Goal: Information Seeking & Learning: Learn about a topic

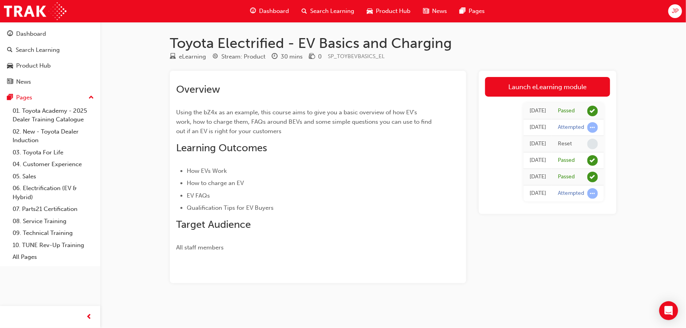
click at [671, 11] on div "JP" at bounding box center [675, 11] width 14 height 14
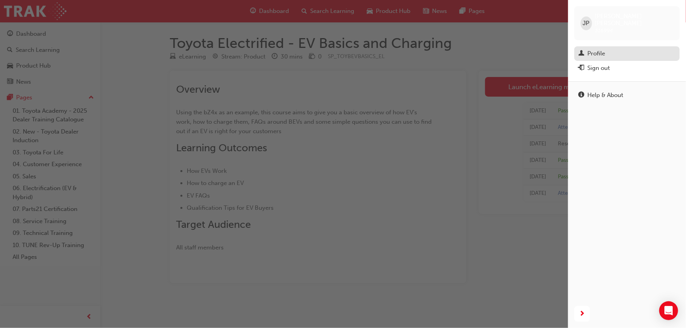
click at [602, 49] on div "Profile" at bounding box center [596, 53] width 18 height 9
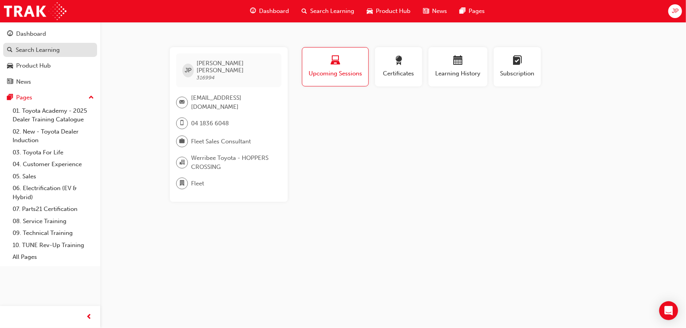
click at [28, 48] on div "Search Learning" at bounding box center [38, 50] width 44 height 9
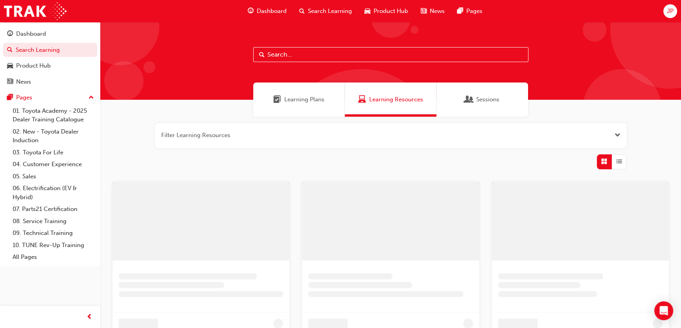
click at [273, 55] on input "text" at bounding box center [390, 54] width 275 height 15
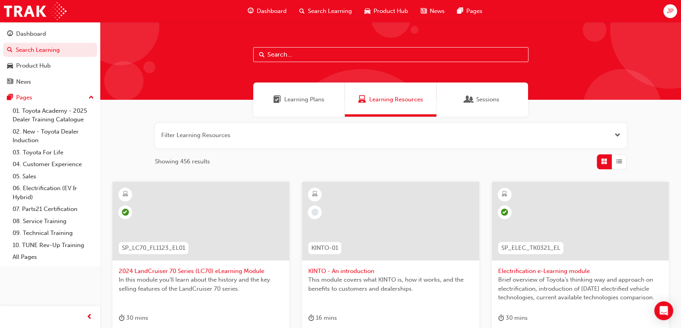
click at [302, 58] on input "text" at bounding box center [390, 54] width 275 height 15
type input "hiace"
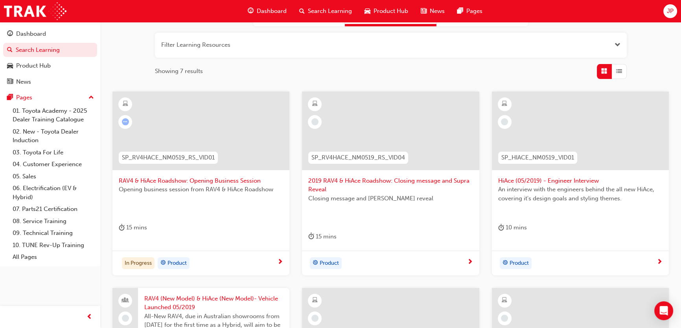
scroll to position [107, 0]
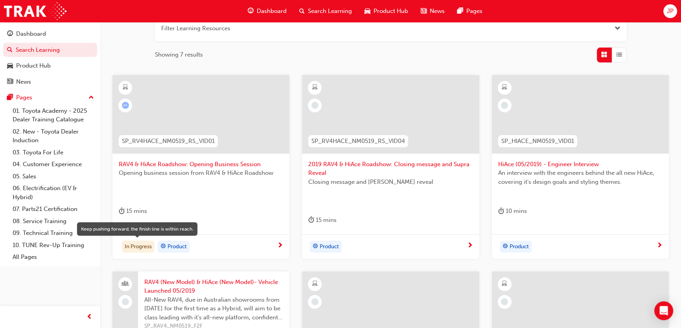
click at [134, 246] on div "In Progress" at bounding box center [138, 247] width 33 height 12
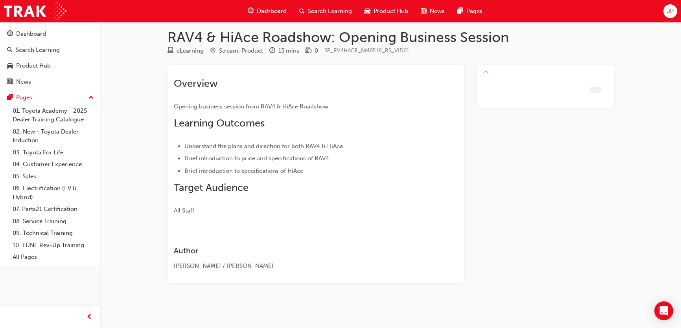
scroll to position [5, 0]
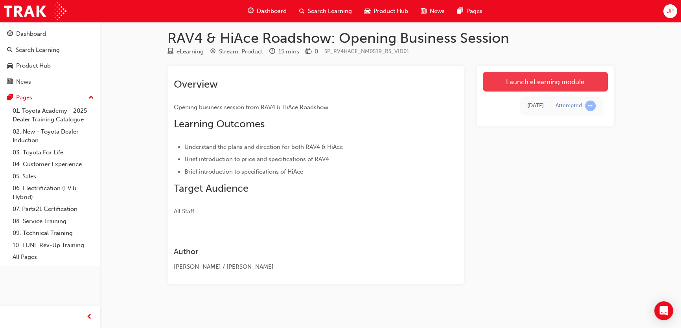
click at [553, 79] on link "Launch eLearning module" at bounding box center [545, 82] width 125 height 20
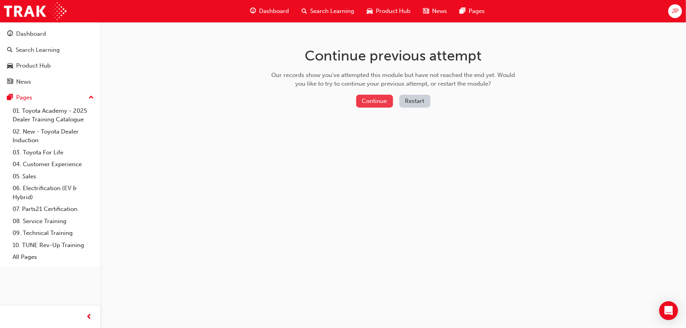
click at [381, 102] on button "Continue" at bounding box center [374, 101] width 37 height 13
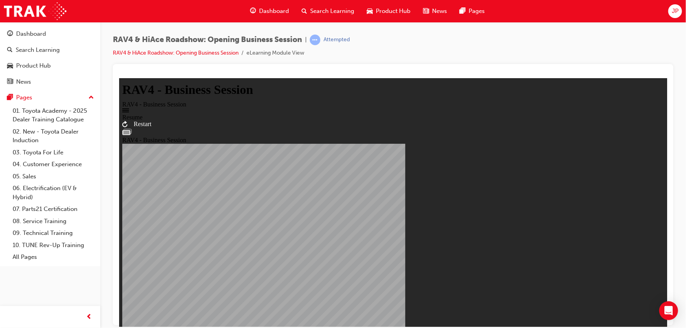
click at [395, 211] on div "RAV4 - Business Session RAV4 - Business Session Resume Restart RAV4 - Business …" at bounding box center [393, 221] width 542 height 271
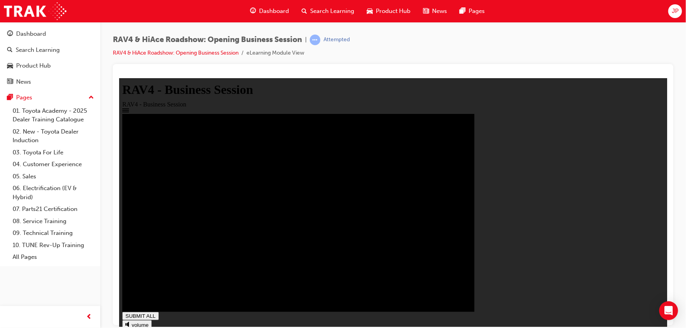
drag, startPoint x: 574, startPoint y: 316, endPoint x: 609, endPoint y: 311, distance: 36.1
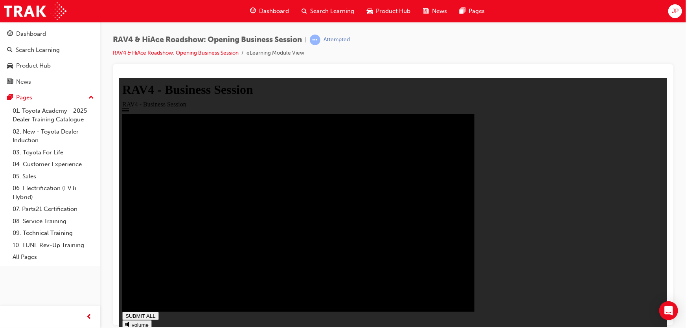
type input "1"
drag, startPoint x: 42, startPoint y: 49, endPoint x: 43, endPoint y: 56, distance: 7.6
click at [42, 49] on div "Search Learning" at bounding box center [38, 50] width 44 height 9
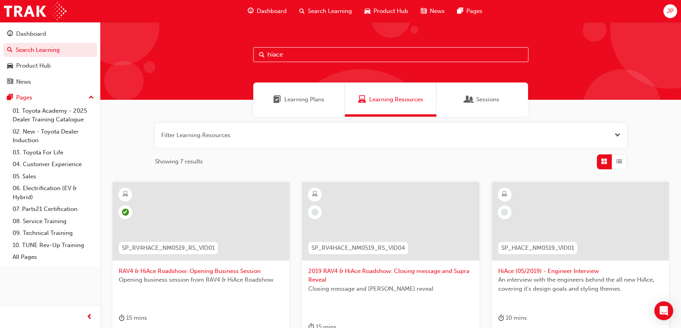
drag, startPoint x: 285, startPoint y: 54, endPoint x: 218, endPoint y: 54, distance: 67.6
click at [218, 54] on div "hiace" at bounding box center [390, 61] width 581 height 78
type input "GR"
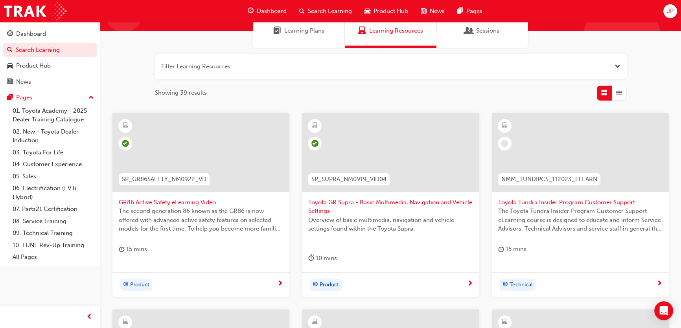
scroll to position [71, 0]
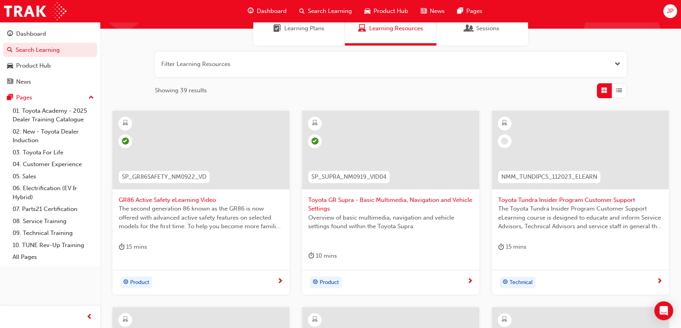
click at [532, 200] on span "Toyota Tundra Insider Program Customer Support" at bounding box center [580, 200] width 164 height 9
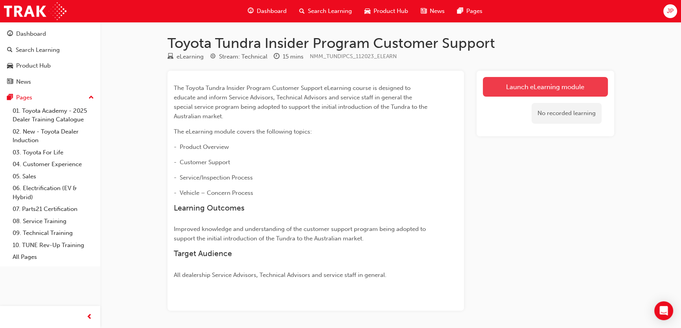
click at [564, 83] on link "Launch eLearning module" at bounding box center [545, 87] width 125 height 20
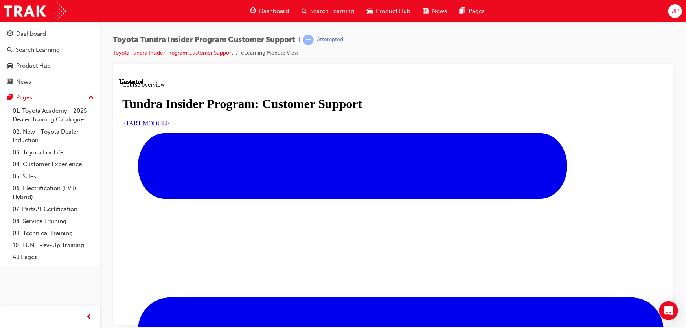
click at [169, 126] on link "START MODULE" at bounding box center [146, 123] width 48 height 7
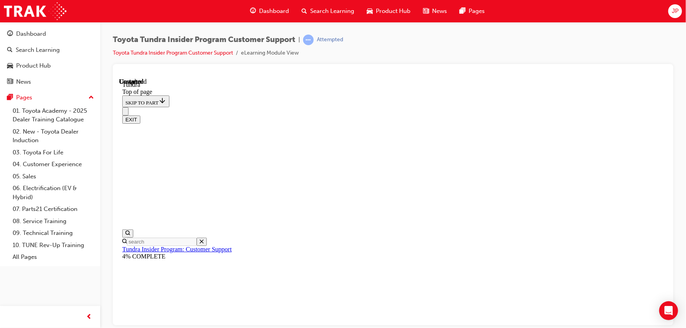
scroll to position [61, 0]
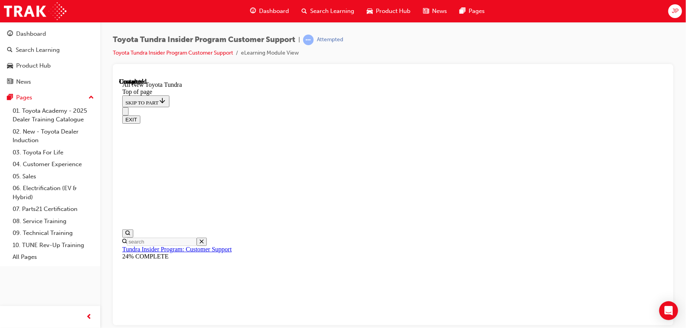
scroll to position [137, 0]
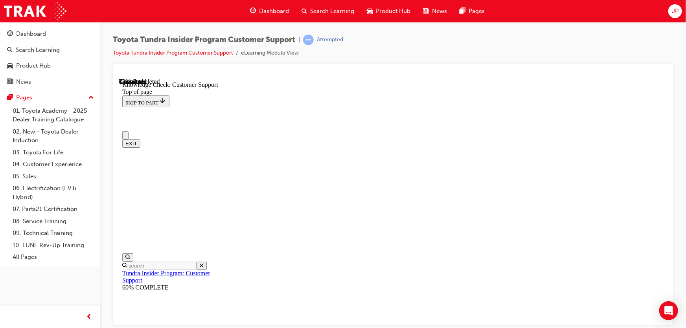
checkbox input "true"
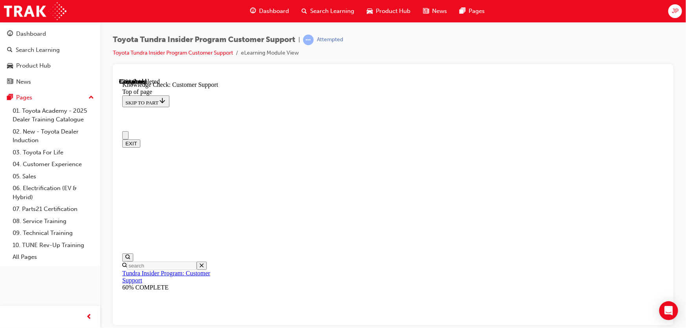
checkbox input "false"
checkbox input "true"
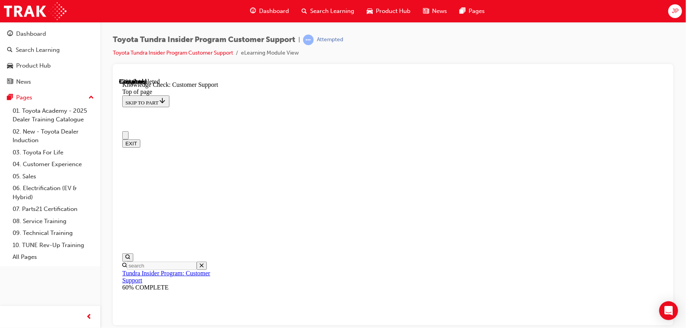
checkbox input "true"
radio input "true"
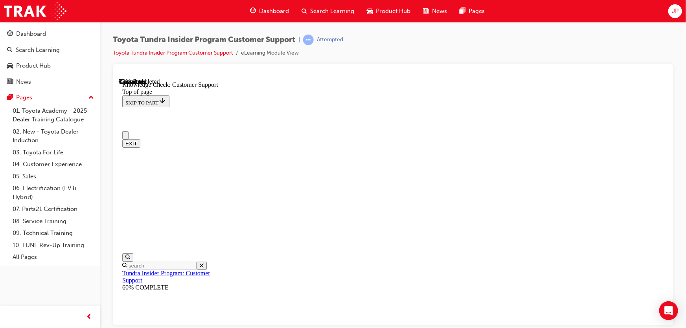
radio input "false"
radio input "true"
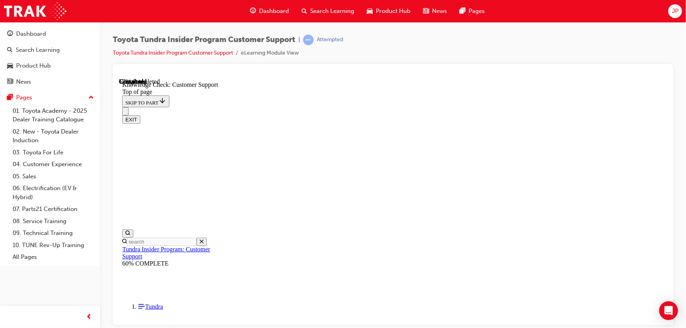
scroll to position [193, 0]
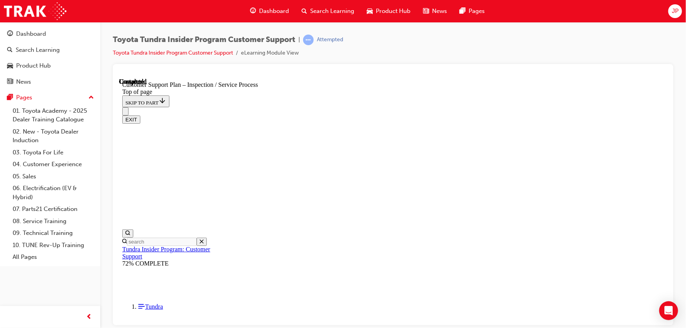
click button "START"
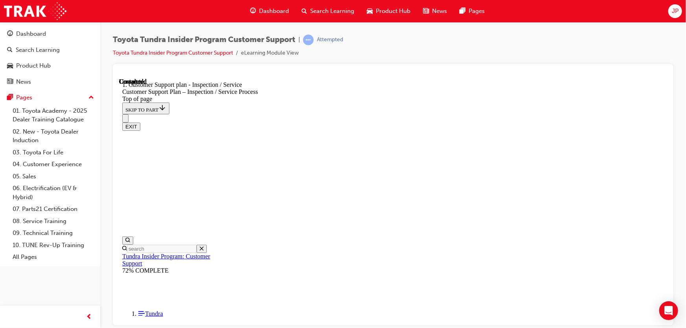
scroll to position [131, 0]
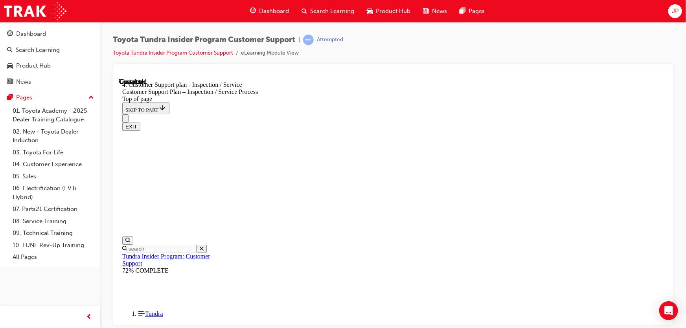
scroll to position [256, 0]
checkbox input "true"
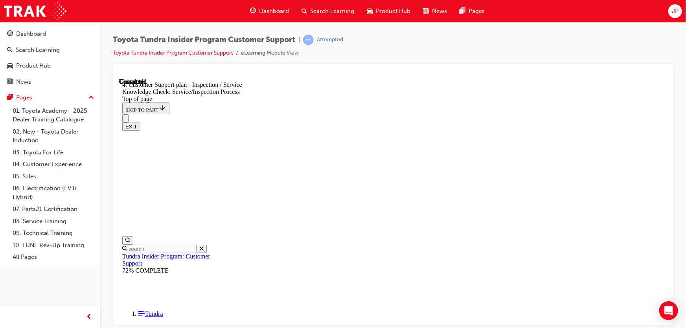
checkbox input "true"
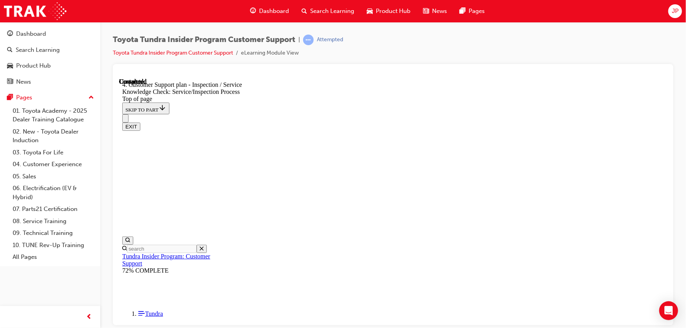
checkbox input "true"
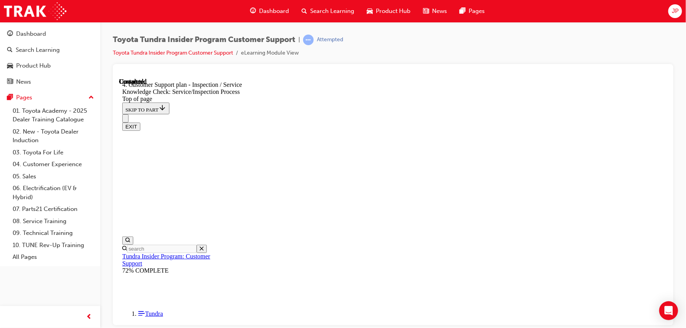
radio input "false"
radio input "true"
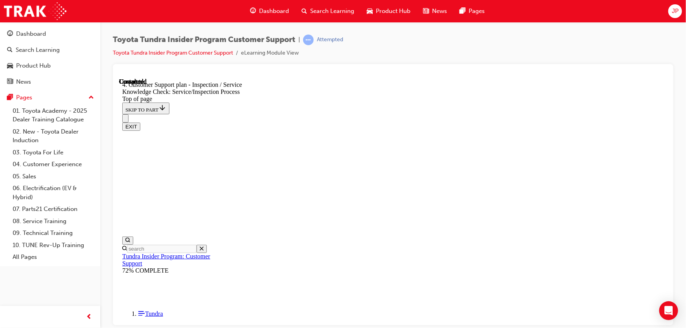
radio input "true"
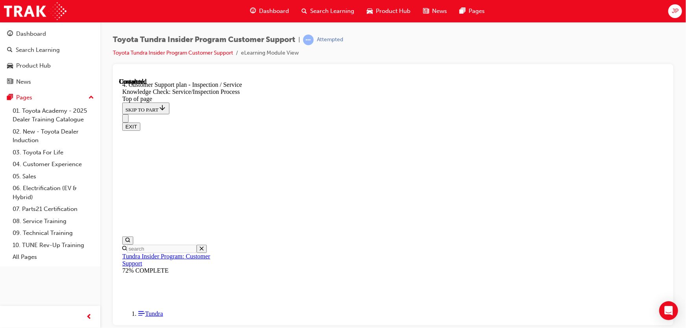
radio input "true"
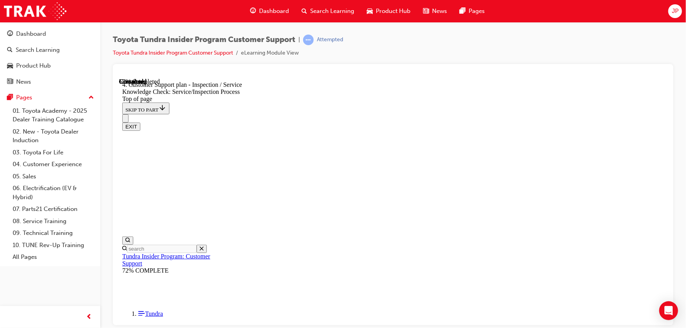
click button "START"
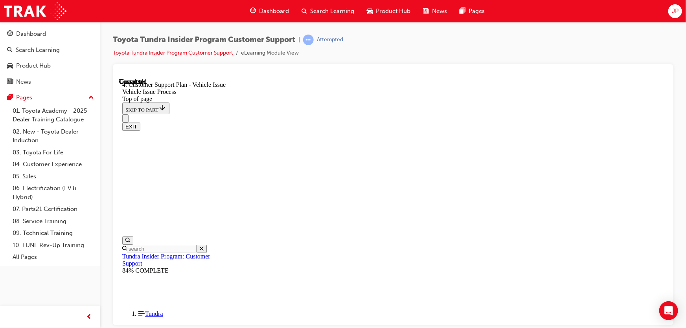
scroll to position [377, 0]
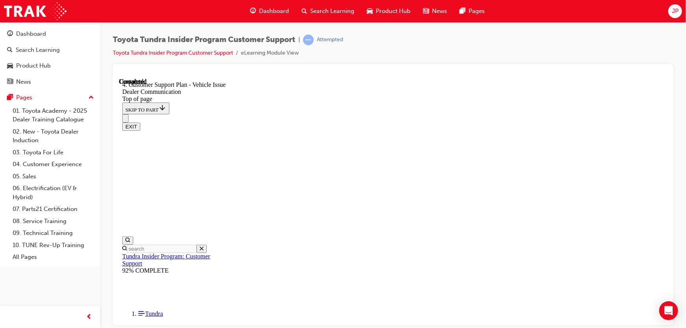
checkbox input "true"
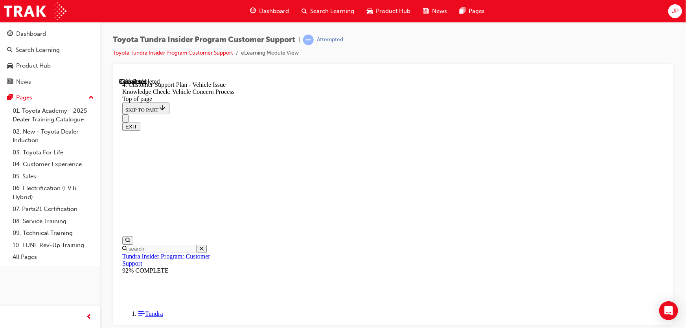
checkbox input "true"
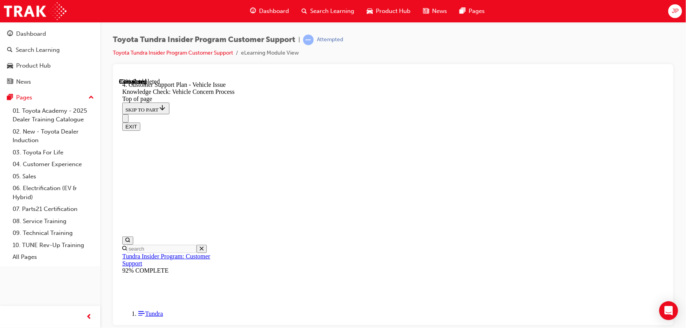
checkbox input "true"
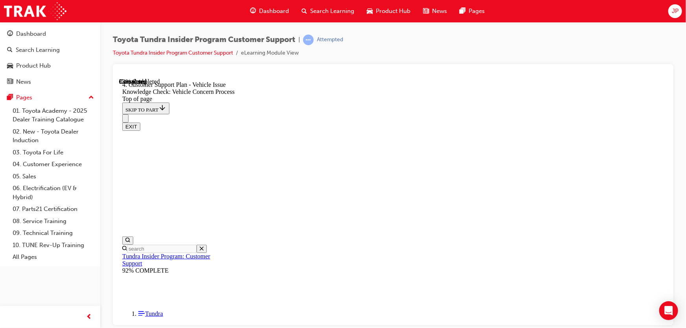
checkbox input "true"
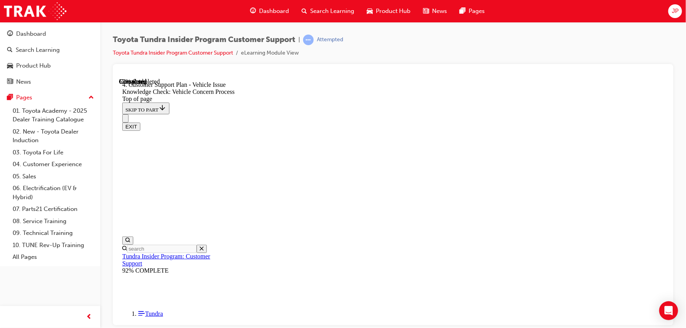
scroll to position [193, 0]
click at [140, 122] on button "EXIT" at bounding box center [131, 126] width 18 height 8
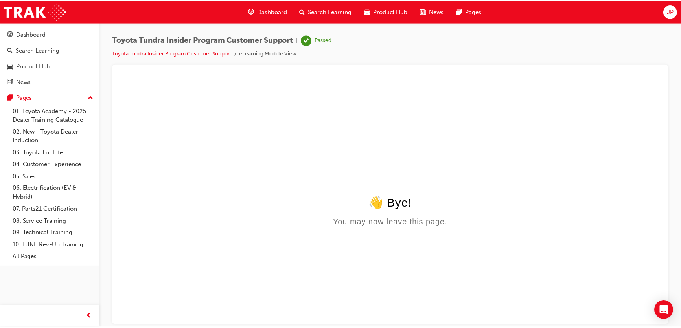
scroll to position [0, 0]
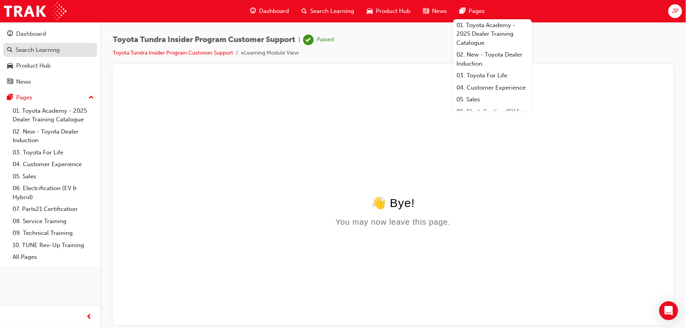
click at [48, 51] on div "Search Learning" at bounding box center [38, 50] width 44 height 9
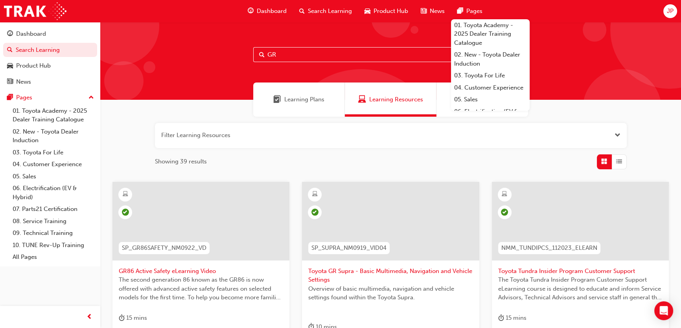
drag, startPoint x: 279, startPoint y: 54, endPoint x: 226, endPoint y: 58, distance: 53.2
click at [228, 59] on div "GR" at bounding box center [390, 61] width 581 height 78
type input "COROLLA CROSS"
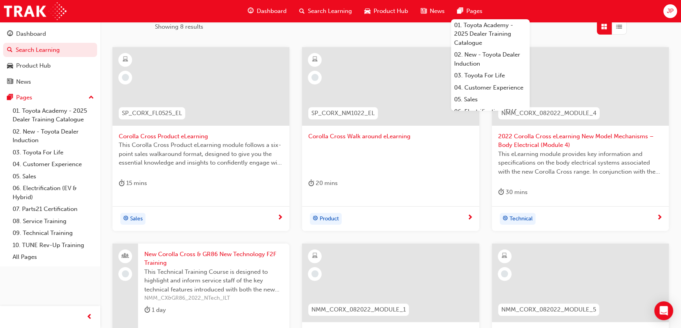
scroll to position [143, 0]
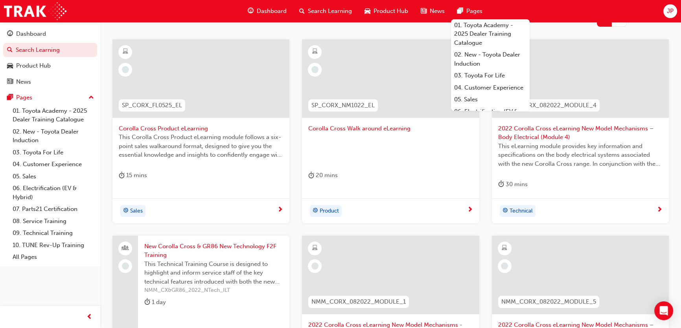
click at [140, 179] on div "15 mins" at bounding box center [133, 176] width 28 height 10
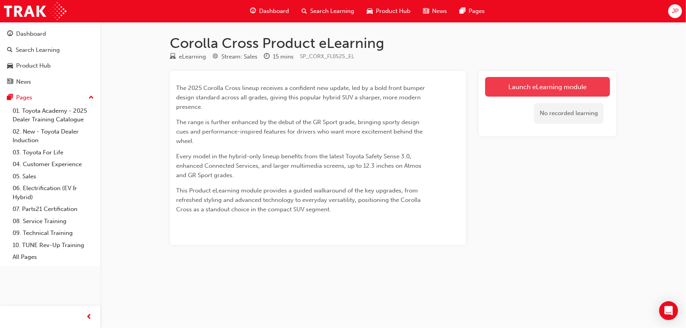
click at [595, 86] on link "Launch eLearning module" at bounding box center [547, 87] width 125 height 20
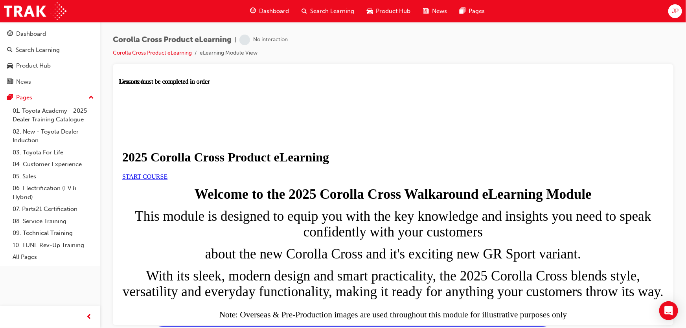
scroll to position [143, 0]
click at [167, 173] on link "START COURSE" at bounding box center [144, 176] width 45 height 7
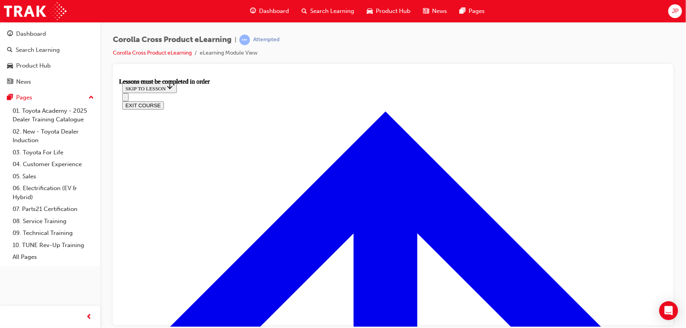
scroll to position [480, 0]
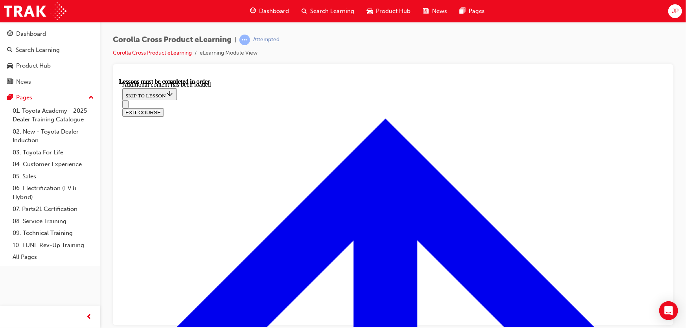
scroll to position [1342, 0]
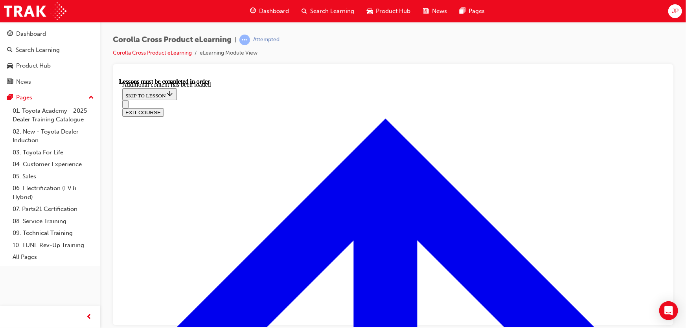
radio input "true"
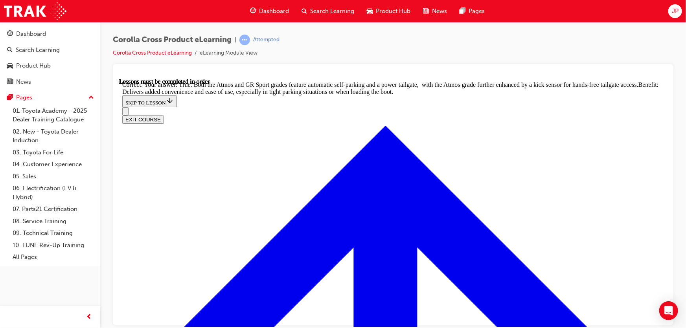
scroll to position [1743, 0]
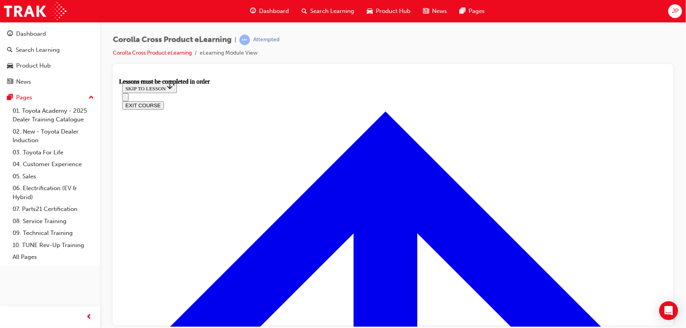
scroll to position [742, 0]
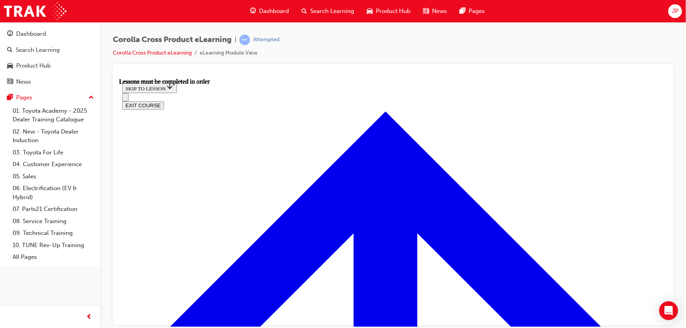
drag, startPoint x: 463, startPoint y: 199, endPoint x: 469, endPoint y: 212, distance: 15.0
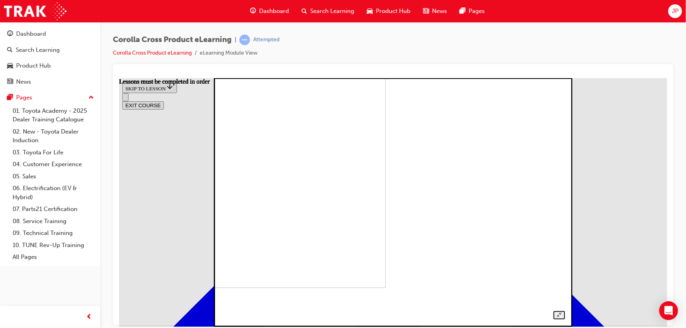
click at [385, 165] on img at bounding box center [219, 163] width 332 height 249
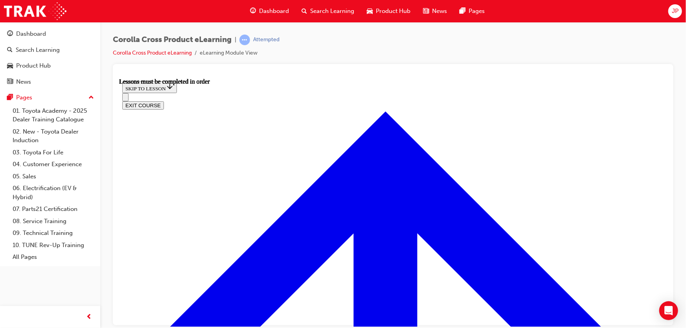
scroll to position [668, 0]
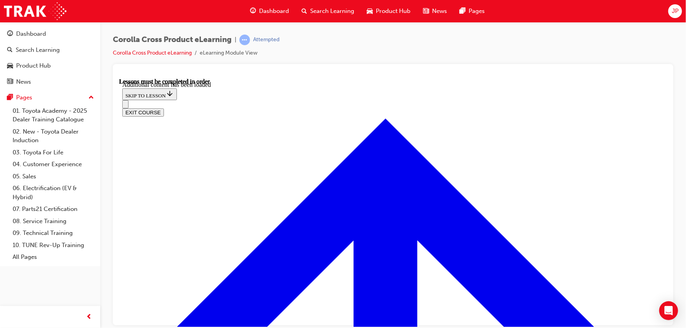
scroll to position [1118, 0]
radio input "true"
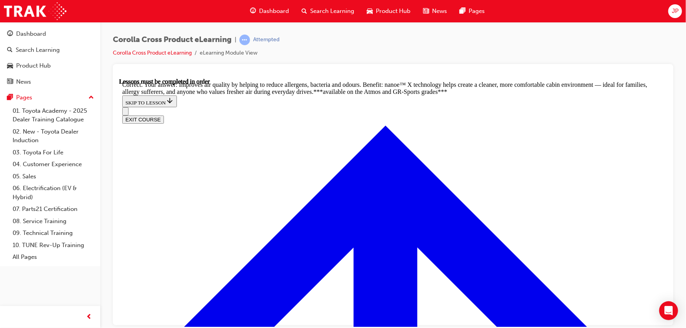
scroll to position [1547, 0]
radio input "true"
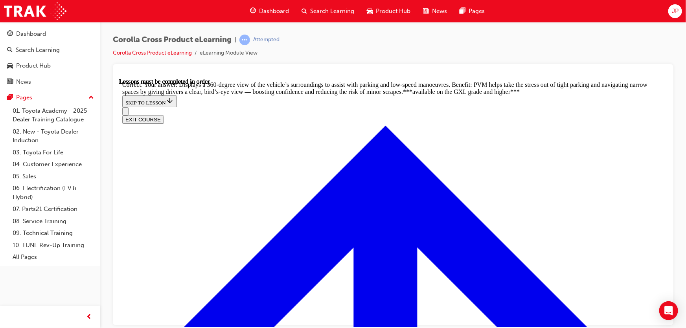
scroll to position [1754, 0]
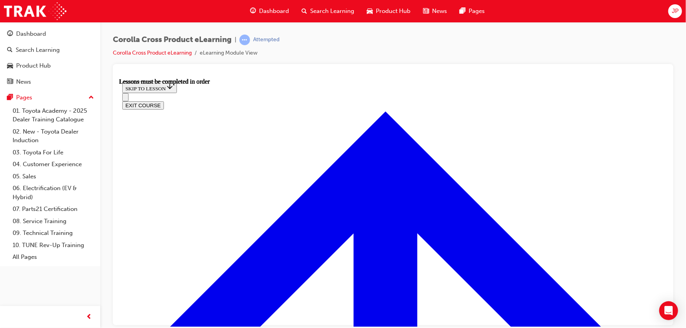
scroll to position [665, 0]
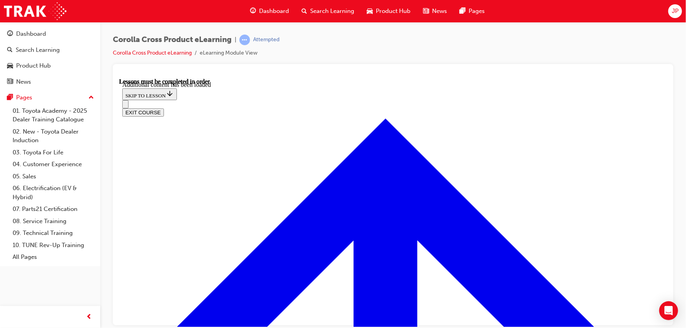
scroll to position [1175, 0]
radio input "true"
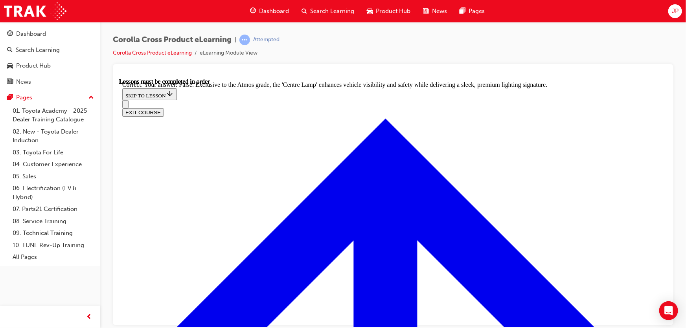
scroll to position [1383, 0]
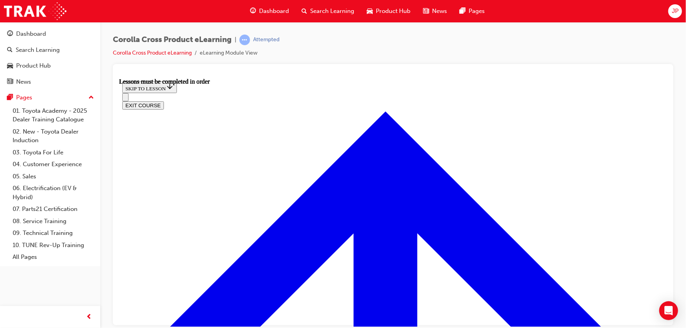
scroll to position [732, 0]
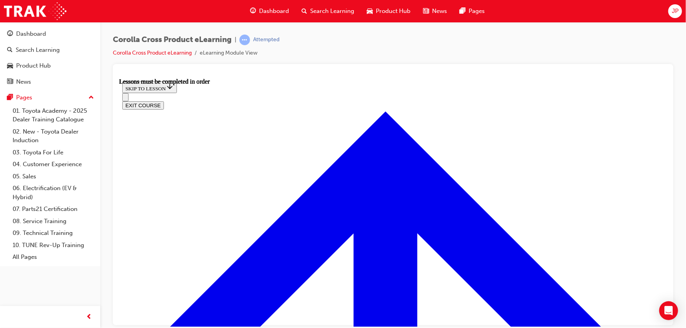
scroll to position [725, 0]
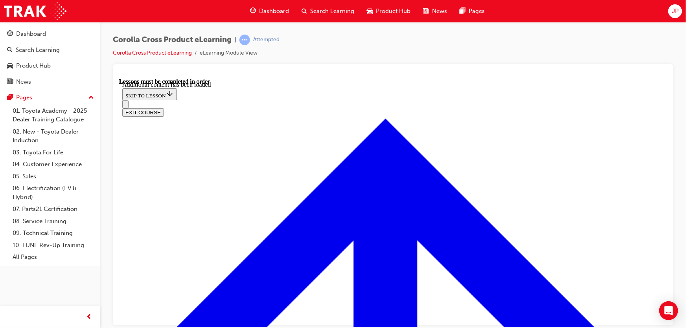
scroll to position [961, 0]
radio input "true"
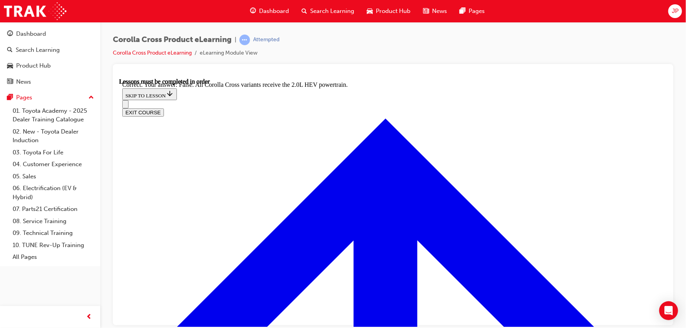
scroll to position [1132, 0]
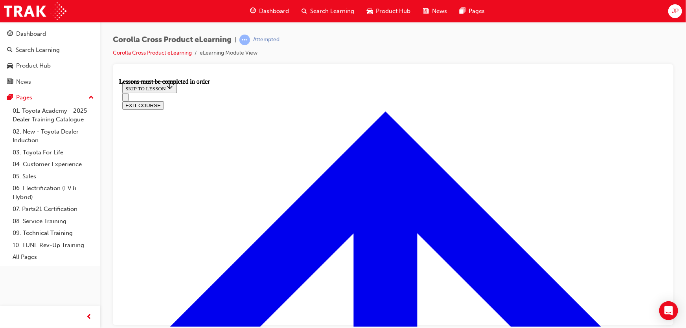
scroll to position [706, 0]
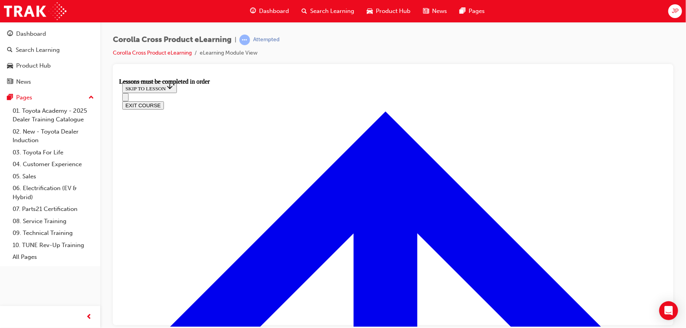
scroll to position [44, 0]
click at [400, 77] on div at bounding box center [393, 74] width 548 height 8
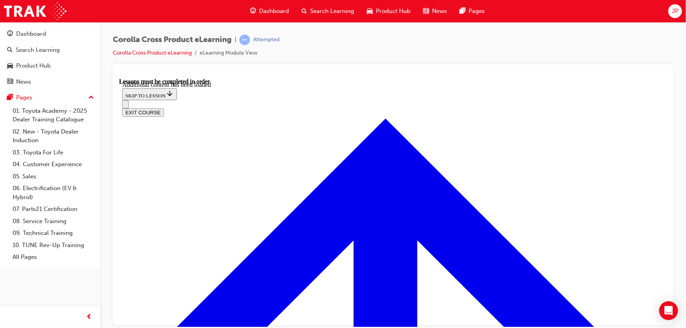
scroll to position [948, 0]
radio input "true"
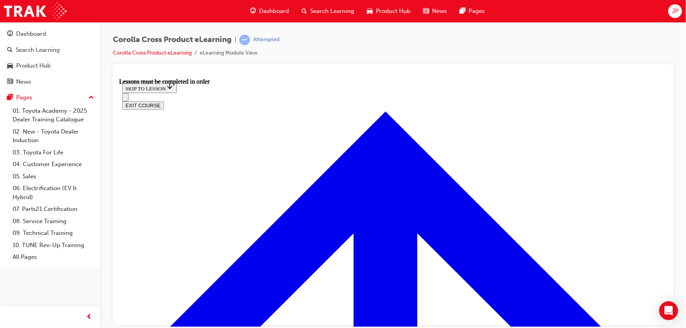
scroll to position [671, 0]
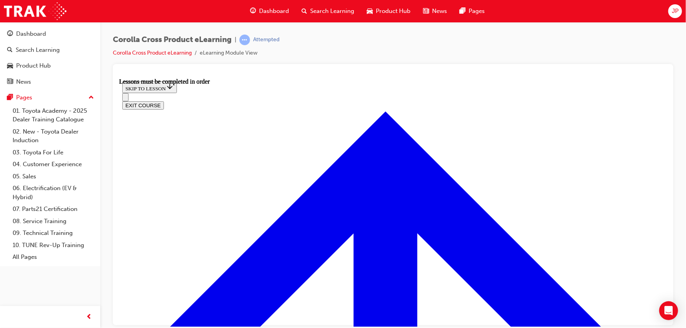
scroll to position [814, 0]
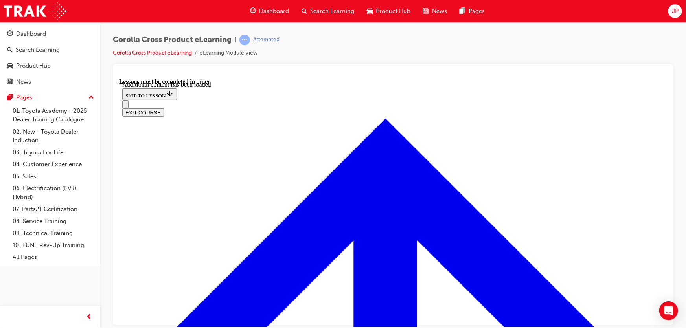
scroll to position [1197, 0]
radio input "true"
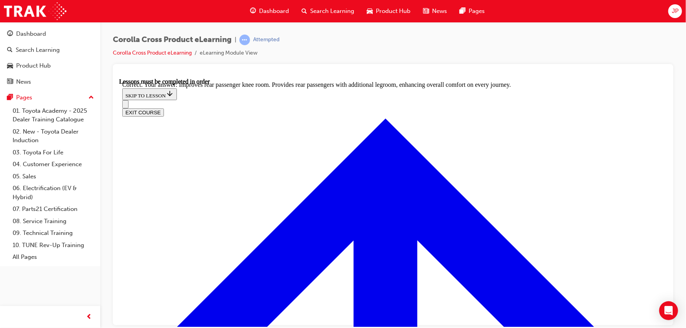
scroll to position [1439, 0]
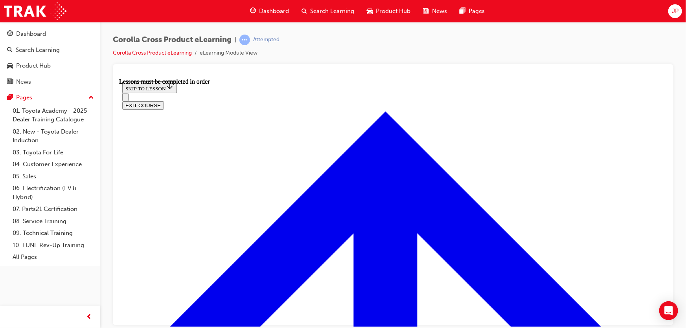
scroll to position [659, 0]
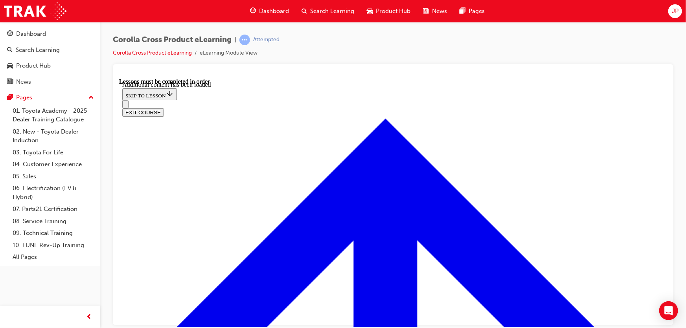
scroll to position [1092, 0]
radio input "true"
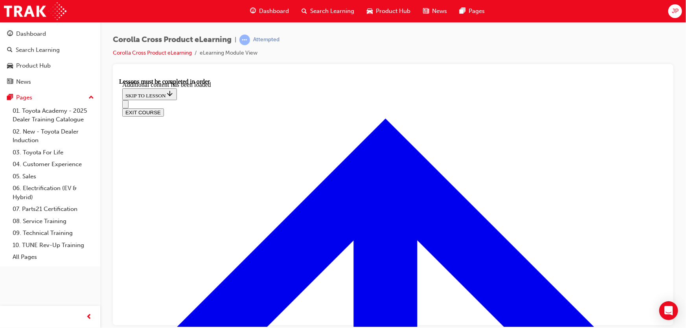
radio input "true"
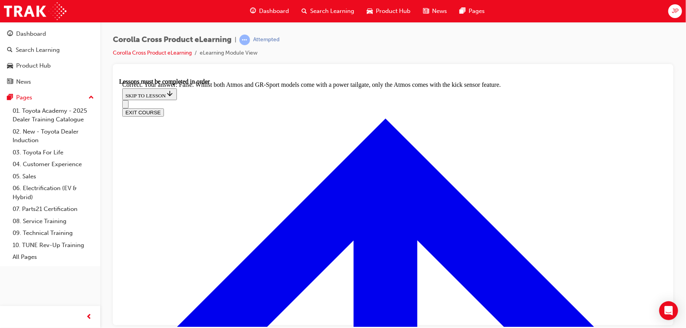
scroll to position [1270, 0]
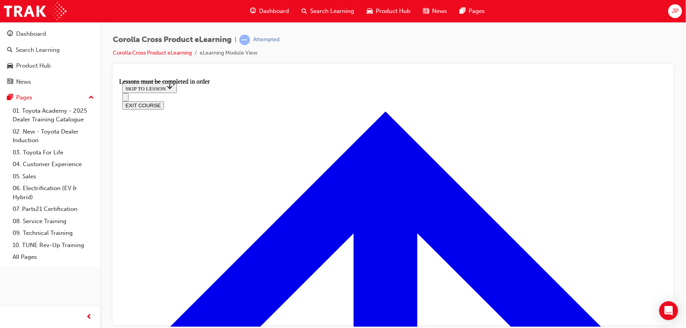
scroll to position [778, 0]
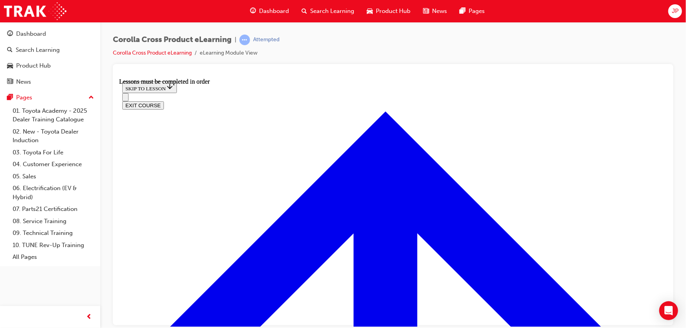
scroll to position [802, 0]
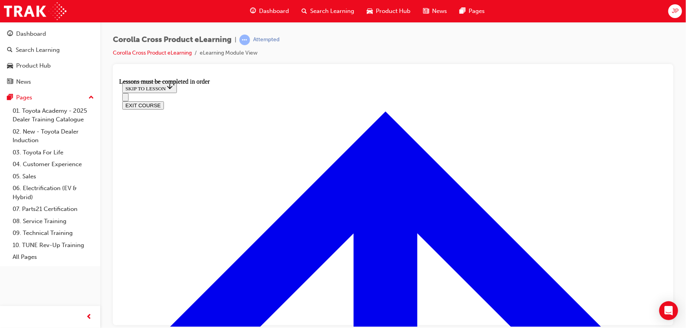
drag, startPoint x: 568, startPoint y: 239, endPoint x: 541, endPoint y: 200, distance: 46.8
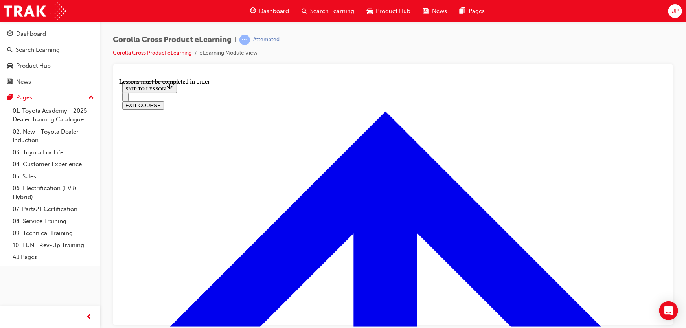
scroll to position [1483, 0]
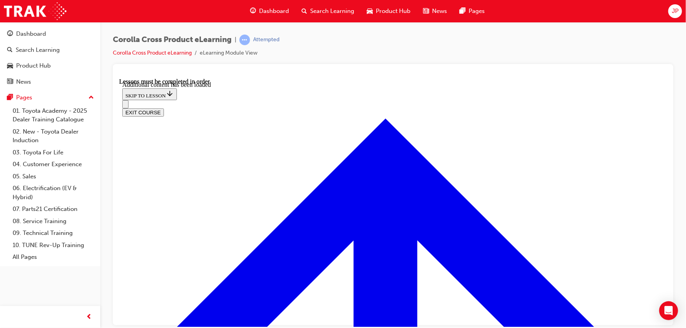
scroll to position [1783, 0]
click at [39, 50] on div "Search Learning" at bounding box center [38, 50] width 44 height 9
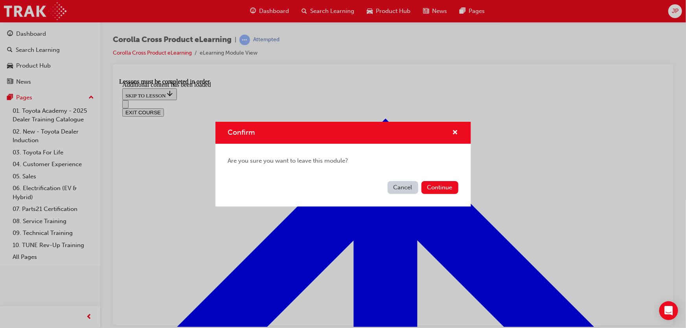
drag, startPoint x: 408, startPoint y: 184, endPoint x: 264, endPoint y: 137, distance: 151.8
click at [408, 184] on button "Cancel" at bounding box center [403, 187] width 31 height 13
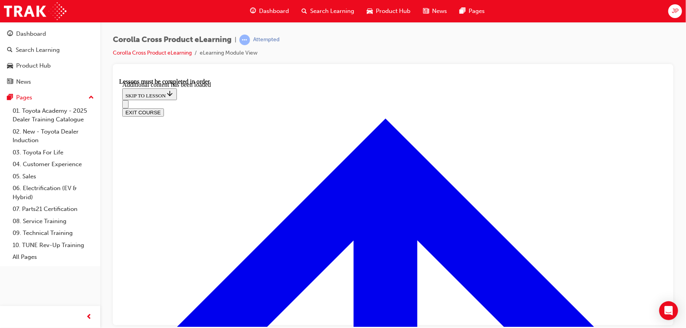
scroll to position [1748, 0]
checkbox input "true"
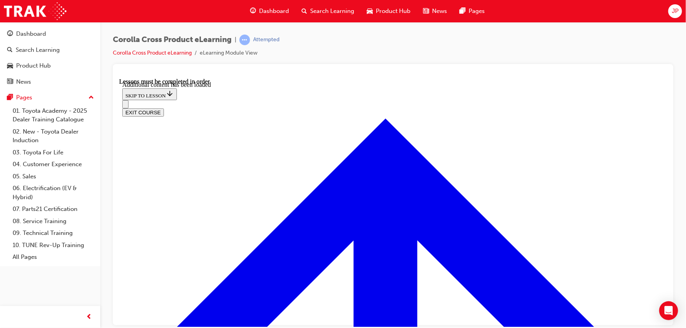
checkbox input "true"
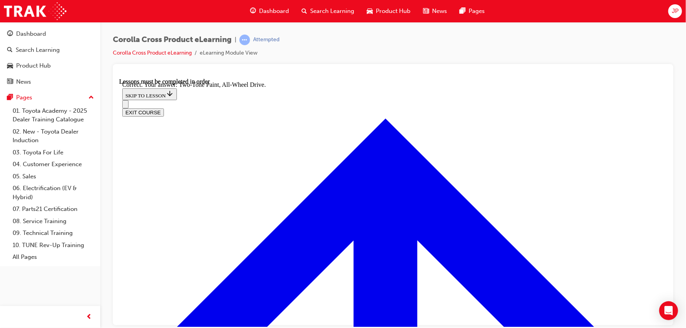
scroll to position [2212, 0]
radio input "true"
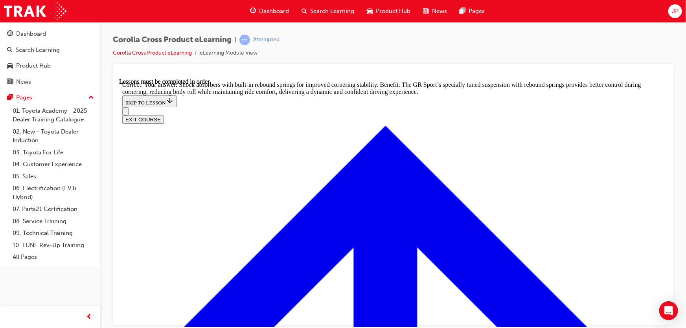
scroll to position [2456, 0]
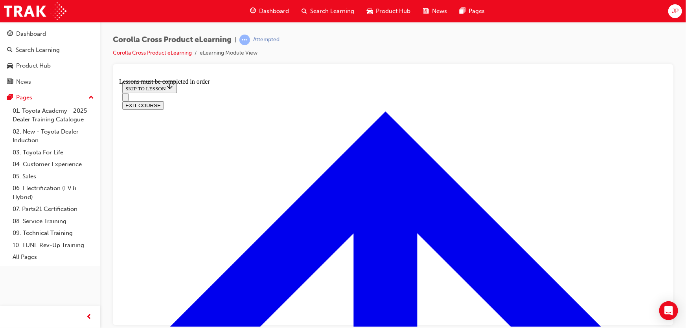
scroll to position [786, 0]
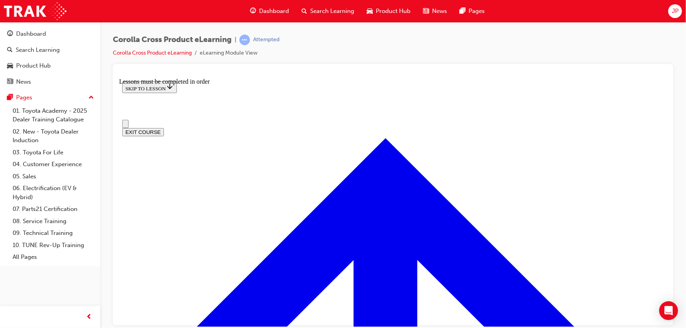
scroll to position [0, 0]
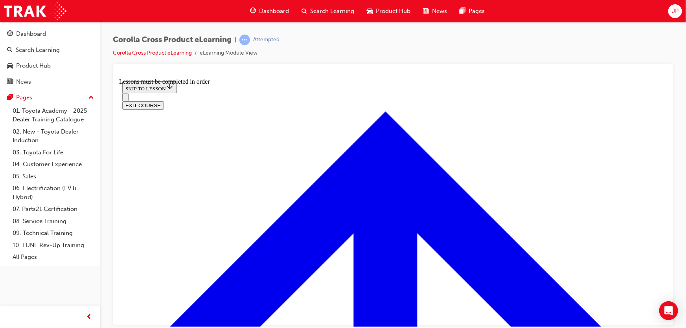
scroll to position [581, 0]
drag, startPoint x: 211, startPoint y: 141, endPoint x: 340, endPoint y: 140, distance: 128.2
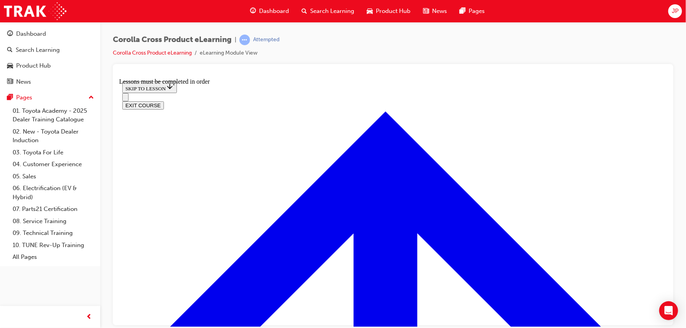
click at [164, 101] on button "EXIT COURSE" at bounding box center [143, 105] width 42 height 8
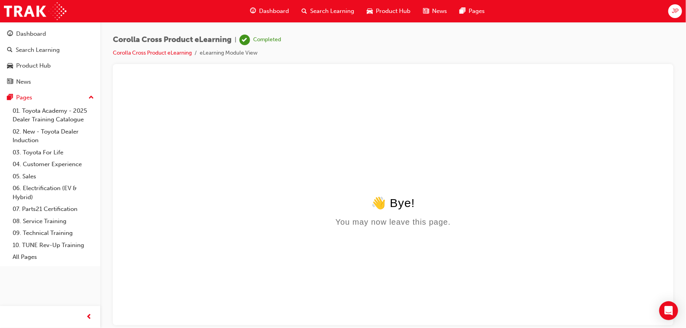
scroll to position [0, 0]
